Goal: Communication & Community: Answer question/provide support

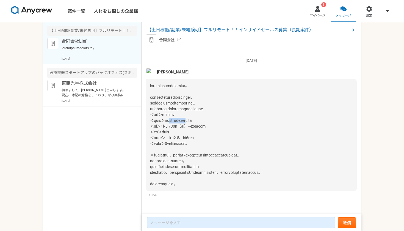
drag, startPoint x: 181, startPoint y: 112, endPoint x: 216, endPoint y: 112, distance: 34.6
click at [216, 112] on span at bounding box center [206, 135] width 112 height 103
click at [264, 117] on div at bounding box center [251, 135] width 211 height 112
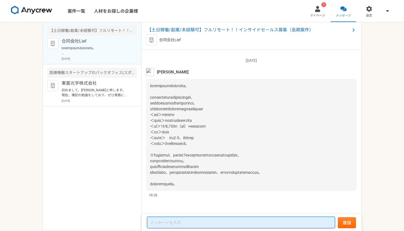
click at [182, 221] on textarea at bounding box center [241, 223] width 188 height 12
type textarea "堀"
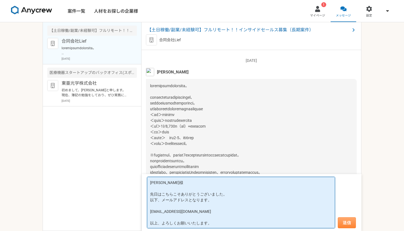
type textarea "[PERSON_NAME]様 先日はこちらこそありがとうございました。 以下、メールアドレスとなります。 [EMAIL_ADDRESS][DOMAIN_NAM…"
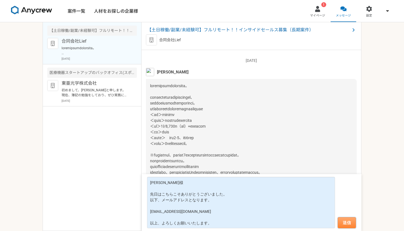
click at [344, 221] on button "送信" at bounding box center [347, 222] width 18 height 11
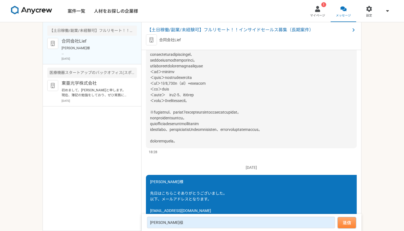
scroll to position [453, 0]
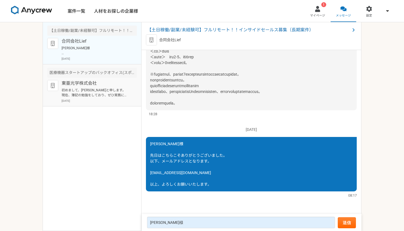
click at [82, 83] on p "東亜光学株式会社" at bounding box center [96, 83] width 68 height 7
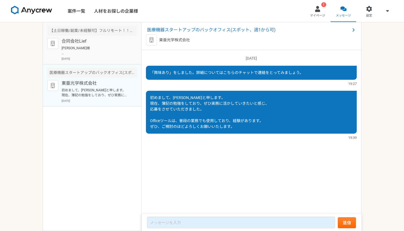
click at [79, 36] on article "【土日稼働/副業/未経験可】フルリモート！！インサイドセールス募集（長期案件） 合同会社Lief [PERSON_NAME]様 先日はこちらこそありがとうござ…" at bounding box center [92, 43] width 98 height 42
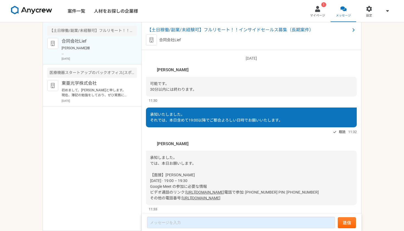
scroll to position [453, 0]
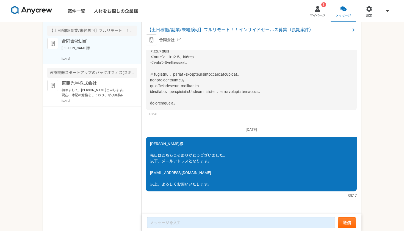
click at [49, 11] on img at bounding box center [31, 10] width 41 height 9
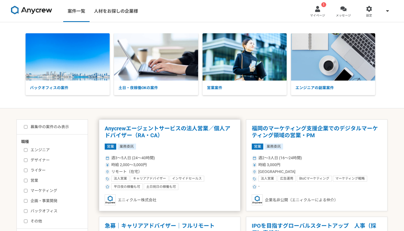
click at [184, 128] on h1 "Anycrewエージェントサービスの法人営業／個人アドバイザー（RA・CA）" at bounding box center [170, 132] width 130 height 14
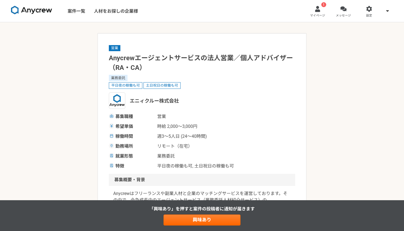
click at [40, 7] on img at bounding box center [31, 10] width 41 height 9
